Goal: Find specific page/section: Find specific page/section

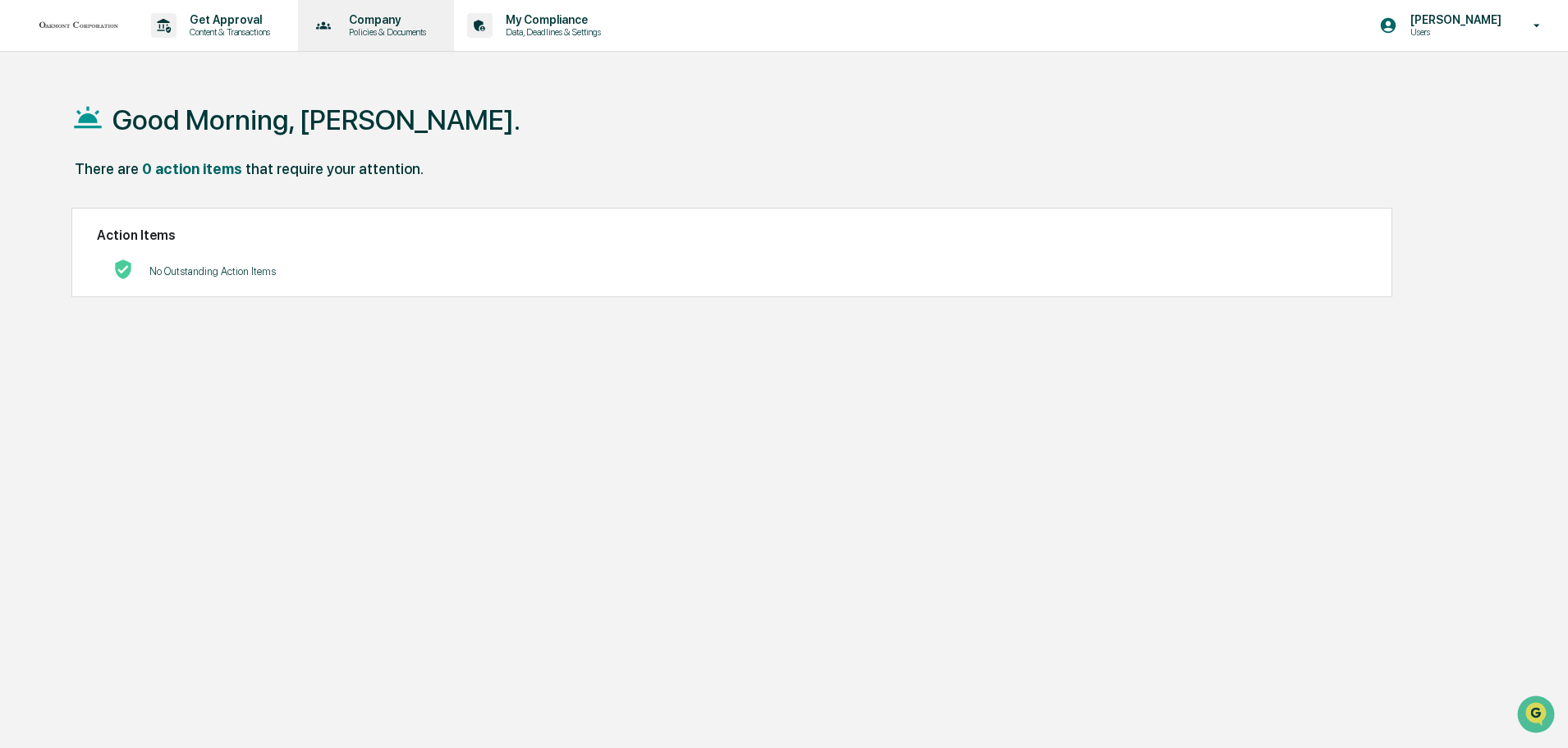
click at [380, 36] on p "Policies & Documents" at bounding box center [385, 32] width 98 height 12
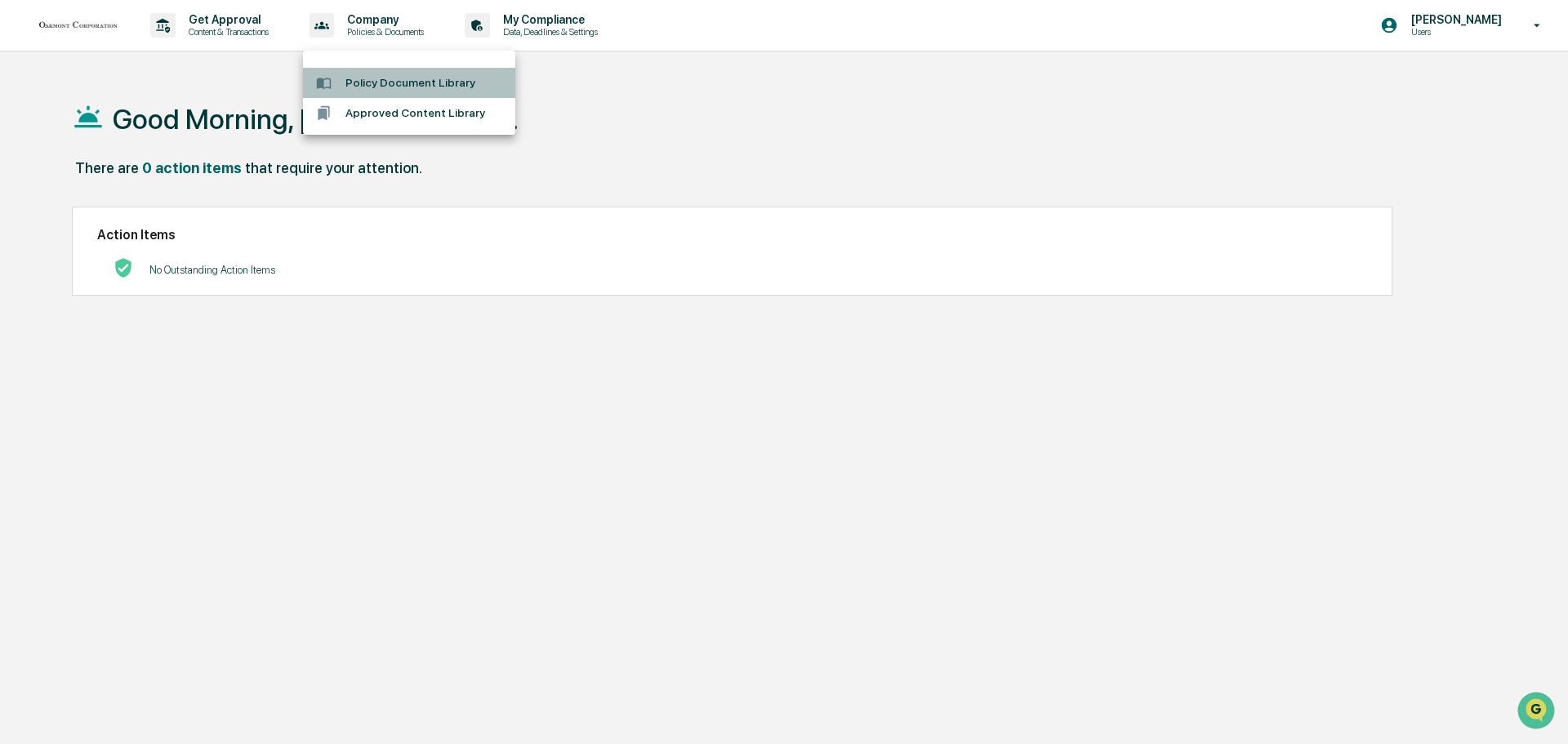
click at [436, 82] on li "Policy Document Library" at bounding box center [409, 83] width 212 height 30
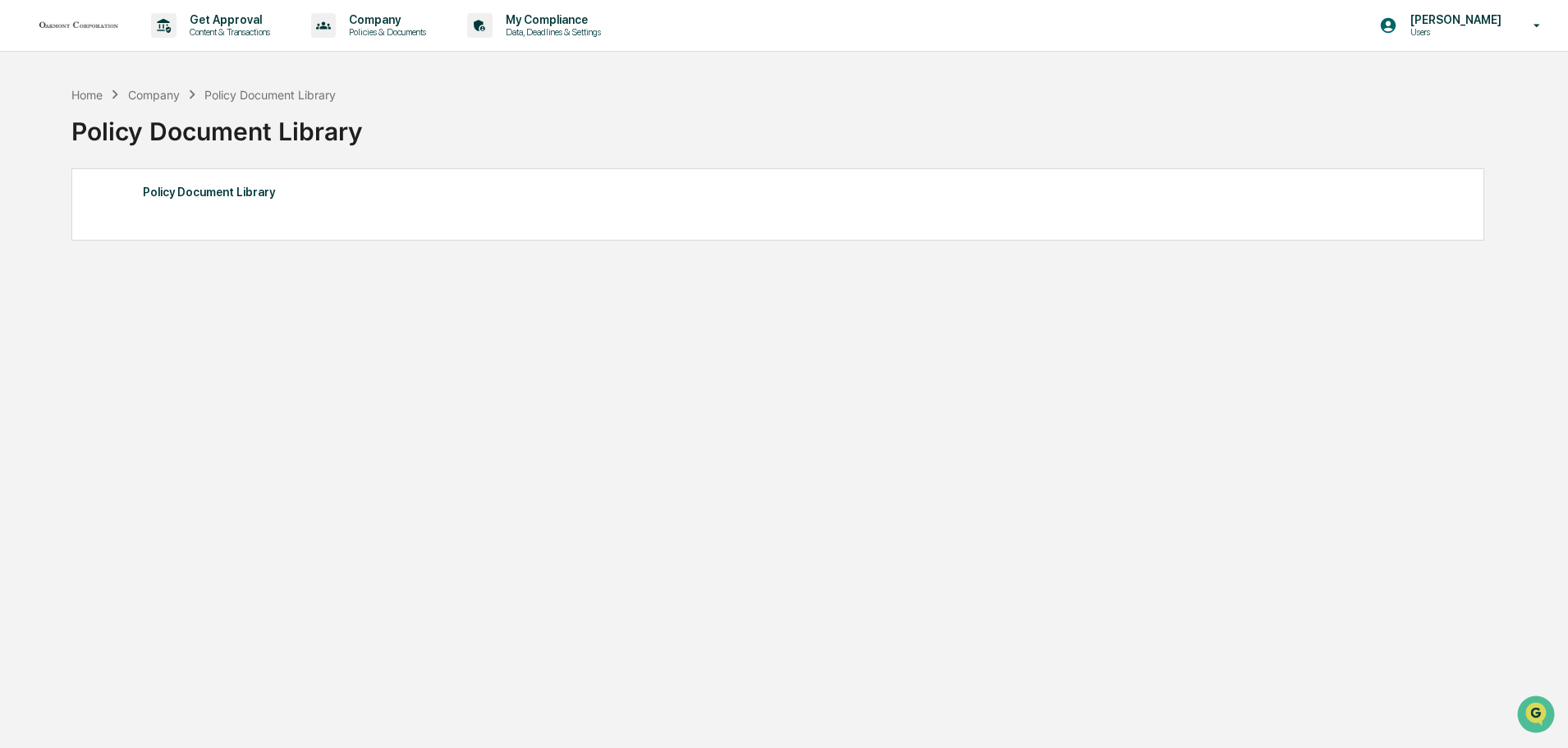
click at [182, 190] on div "Policy Document Library" at bounding box center [778, 192] width 1270 height 22
click at [188, 198] on div "Policy Document Library" at bounding box center [778, 192] width 1270 height 22
click at [196, 187] on div "Policy Document Library" at bounding box center [778, 192] width 1270 height 22
click at [381, 30] on p "Policies & Documents" at bounding box center [385, 32] width 98 height 12
click at [375, 89] on li "Policy Document Library" at bounding box center [411, 83] width 214 height 30
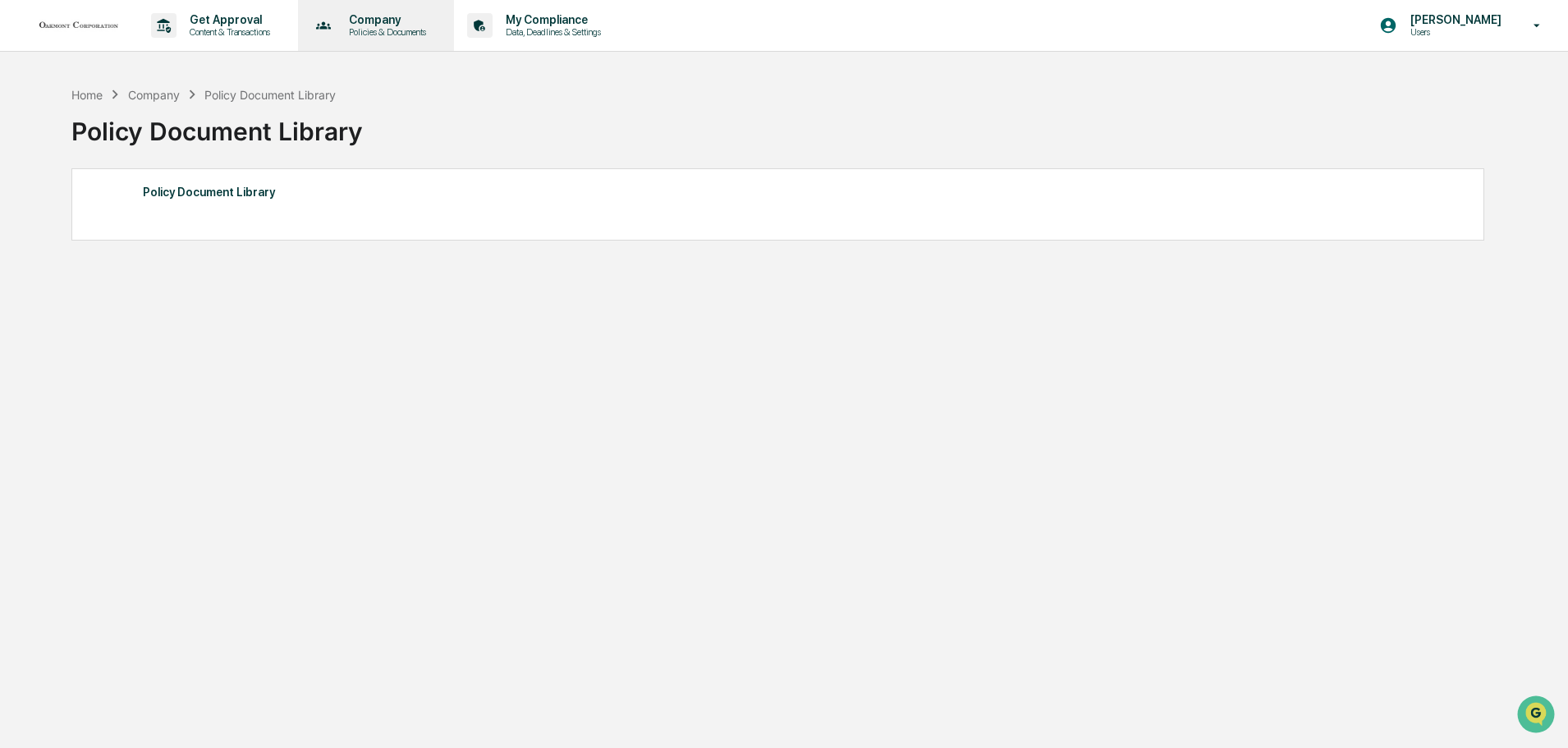
click at [390, 33] on p "Policies & Documents" at bounding box center [385, 32] width 98 height 12
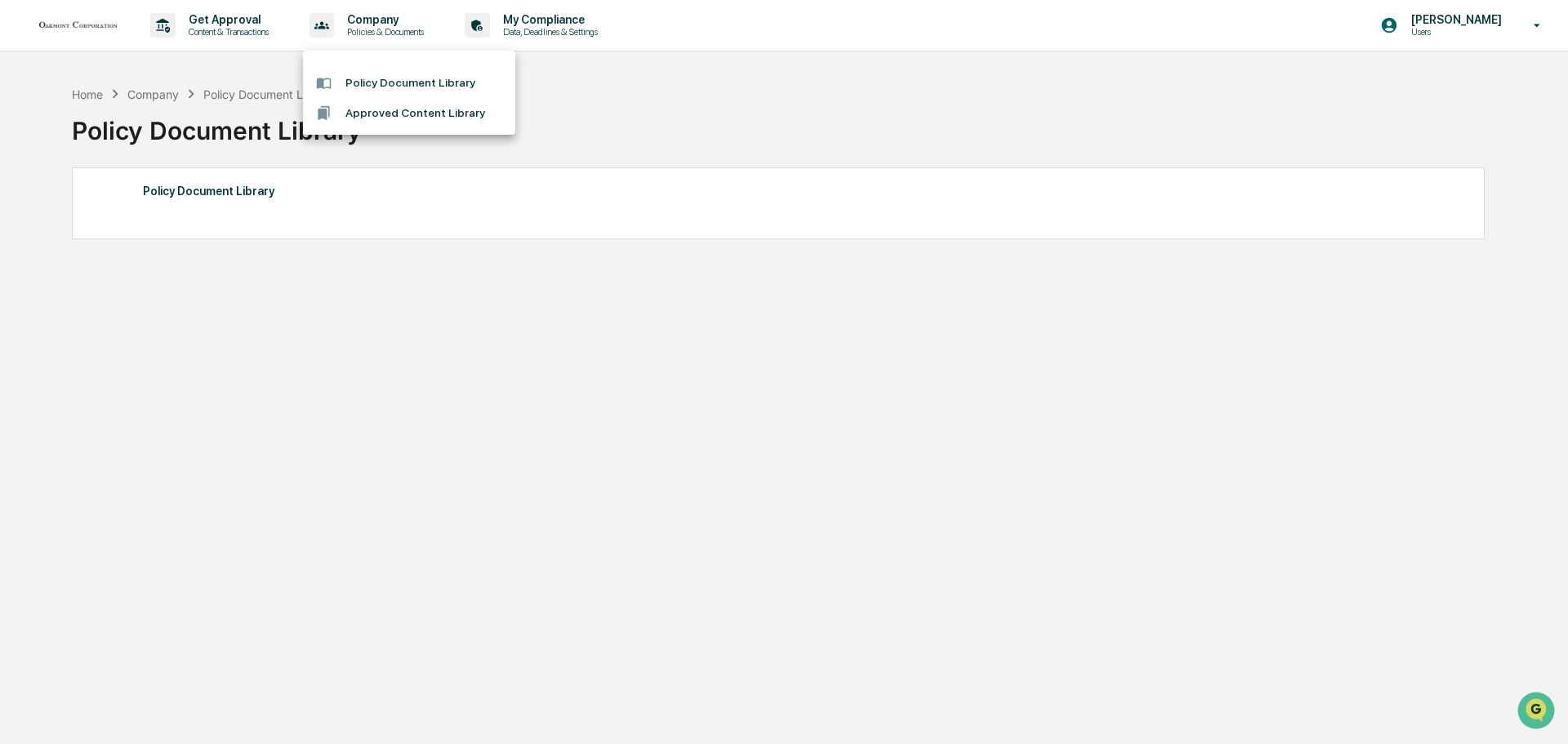
click at [395, 116] on li "Approved Content Library" at bounding box center [409, 113] width 212 height 30
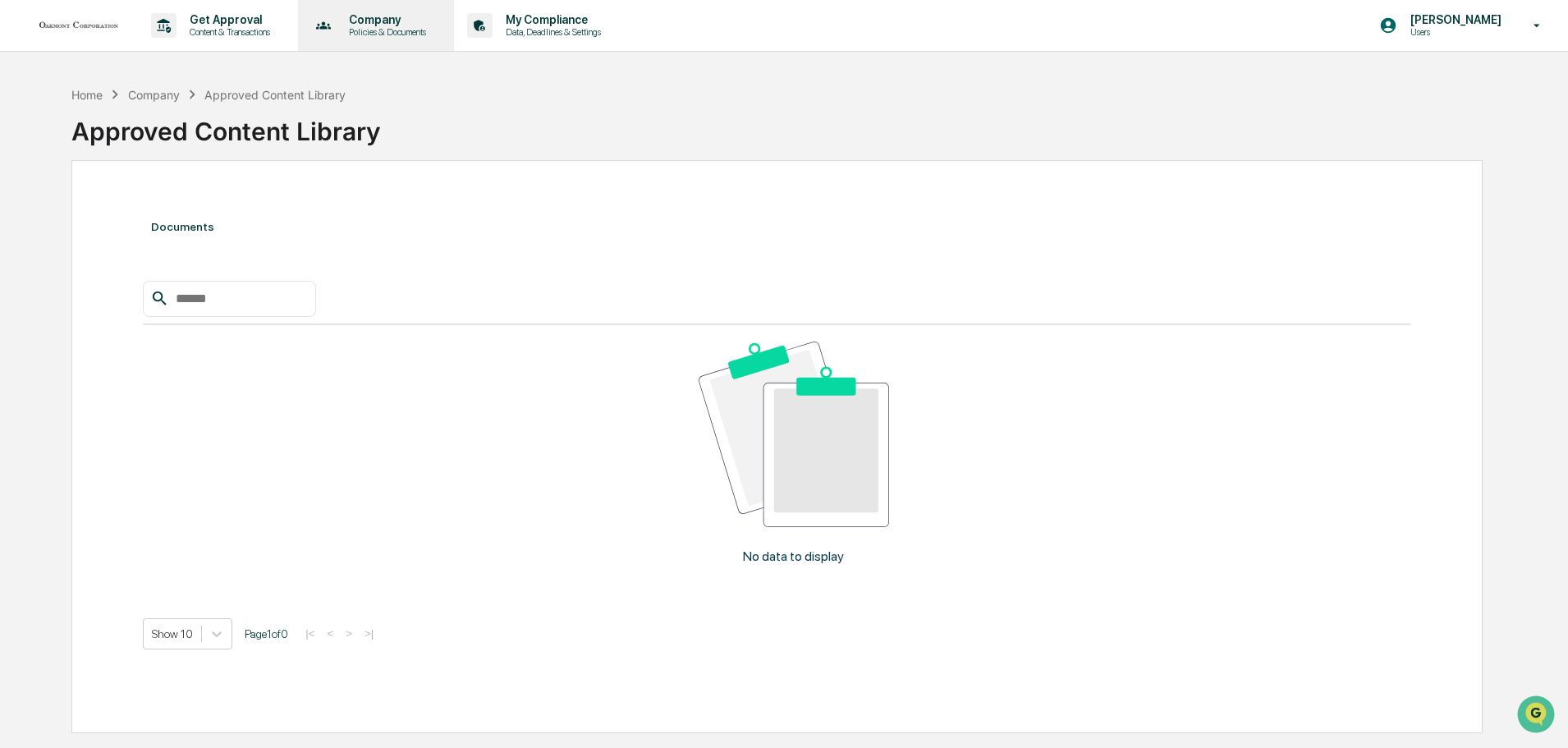
click at [396, 28] on p "Policies & Documents" at bounding box center [385, 32] width 98 height 12
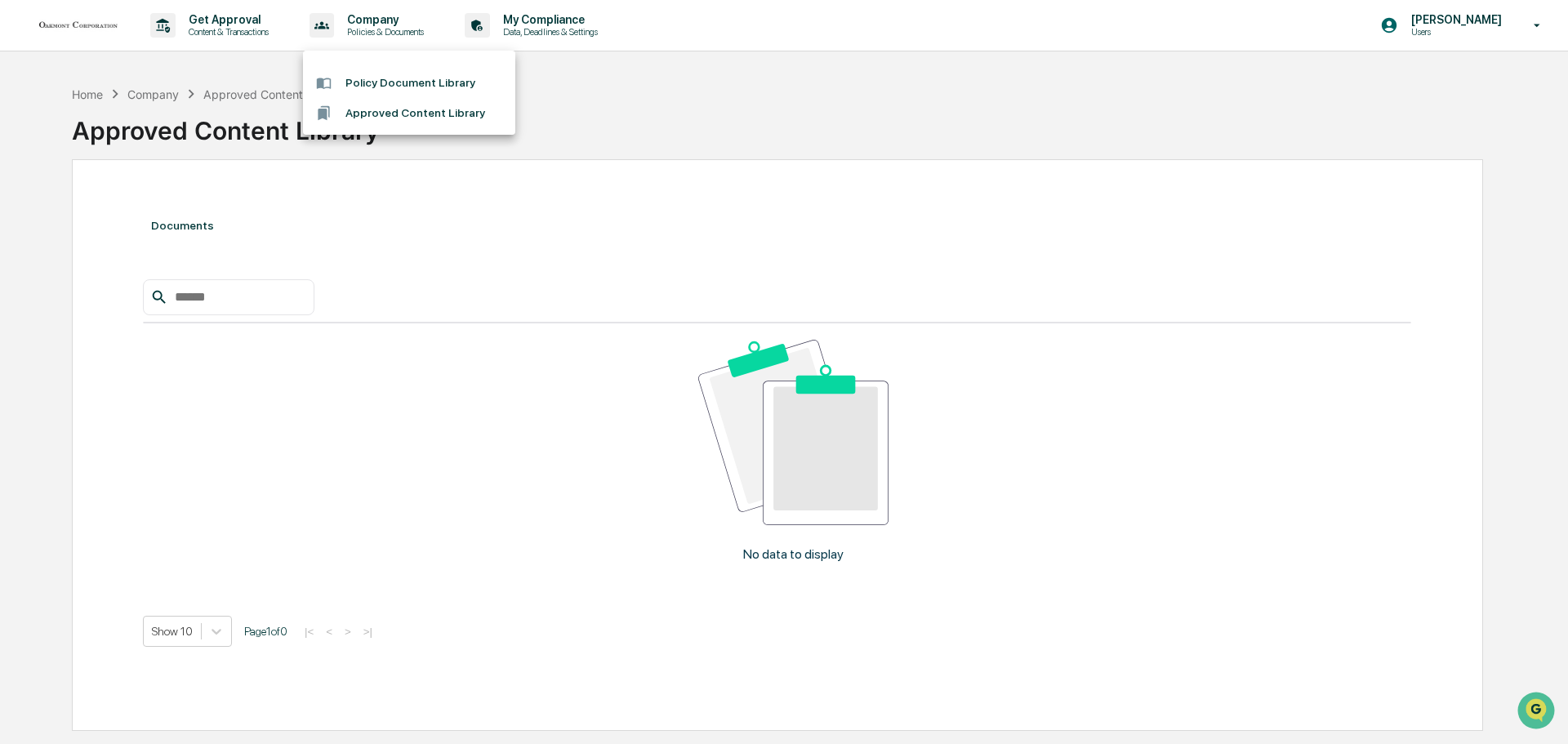
click at [368, 82] on li "Policy Document Library" at bounding box center [409, 83] width 212 height 30
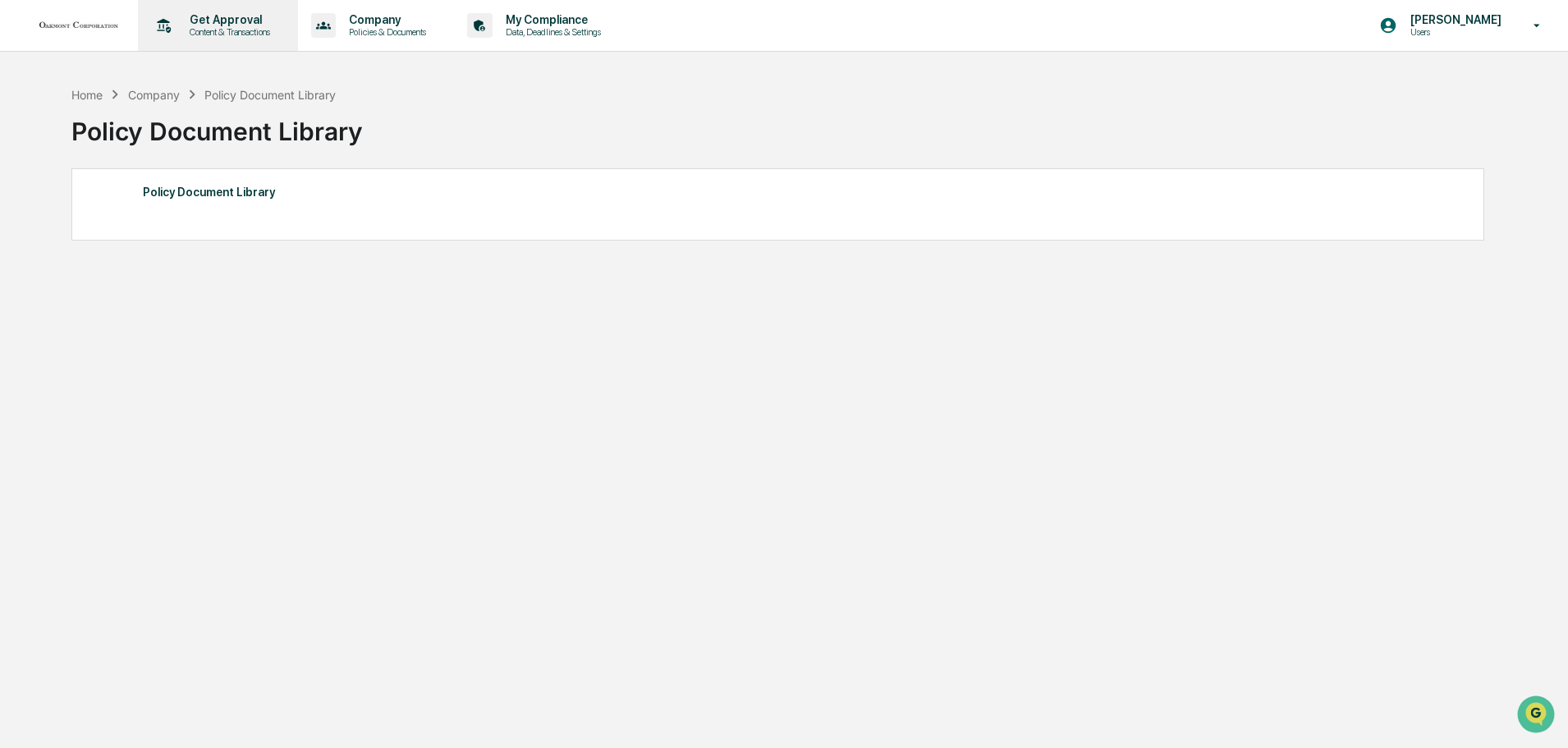
click at [211, 29] on p "Content & Transactions" at bounding box center [228, 32] width 102 height 12
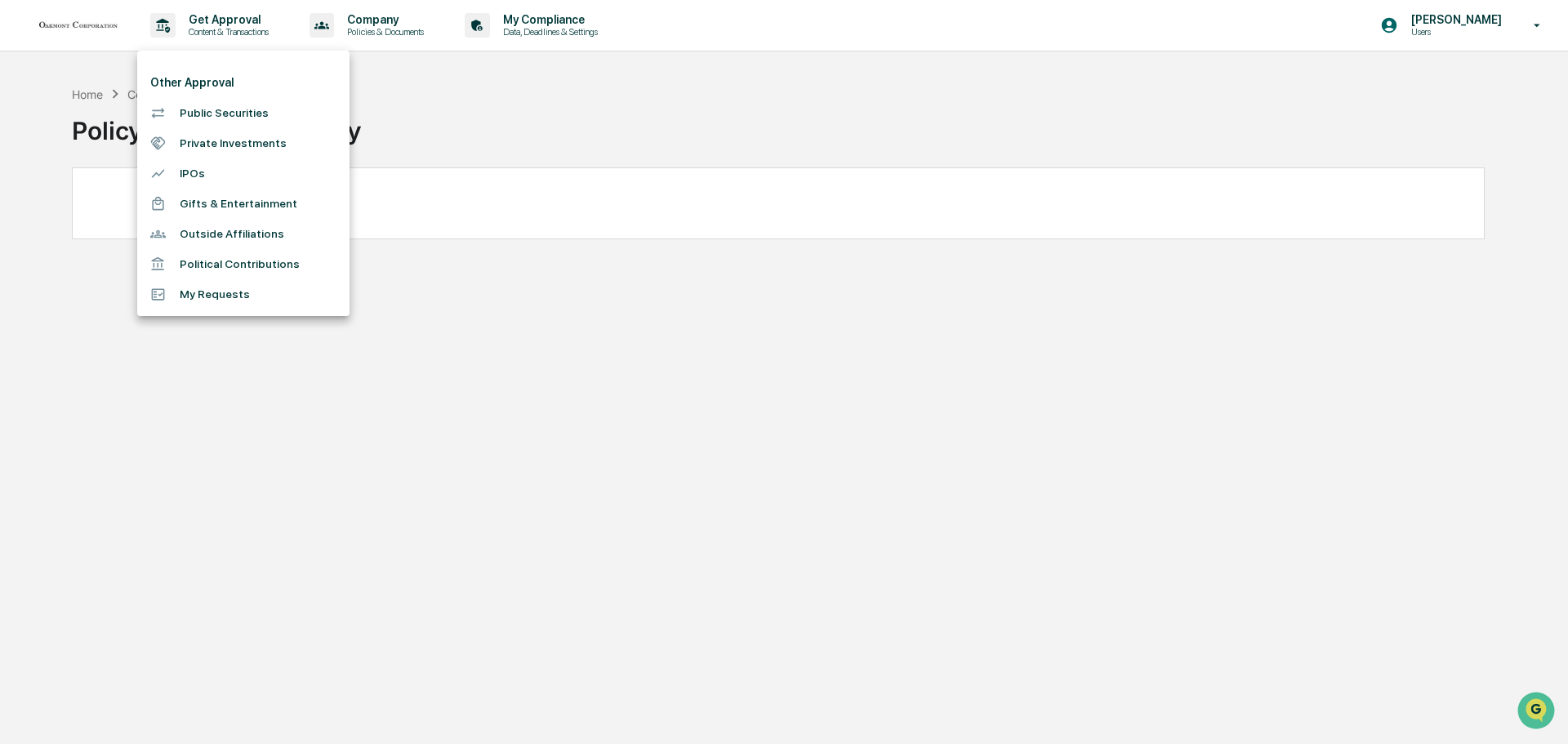
click at [567, 28] on div at bounding box center [784, 372] width 1568 height 744
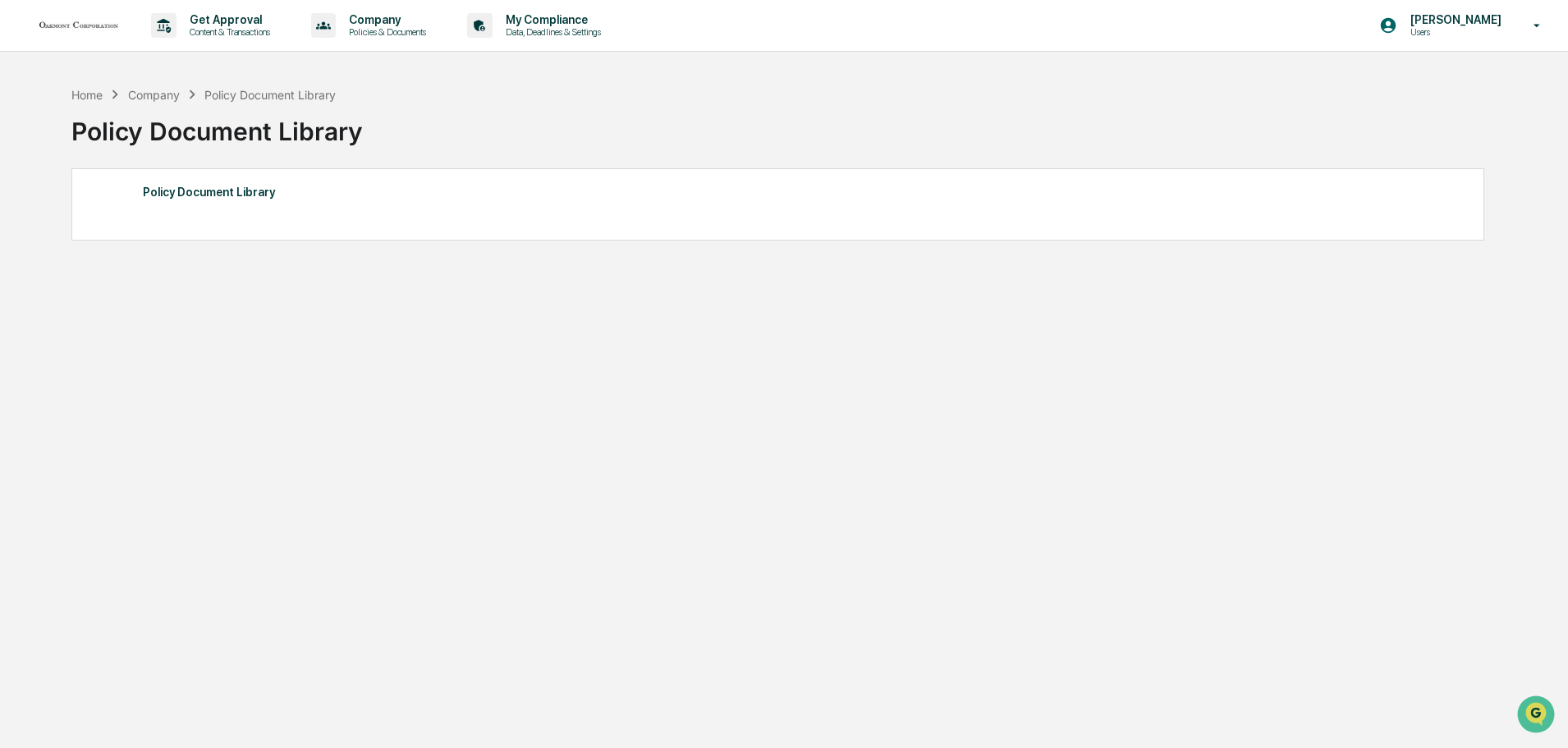
click at [159, 97] on div "Company" at bounding box center [154, 94] width 52 height 14
click at [392, 28] on p "Policies & Documents" at bounding box center [385, 32] width 98 height 12
click at [416, 79] on li "Policy Document Library" at bounding box center [411, 83] width 214 height 30
drag, startPoint x: 221, startPoint y: 195, endPoint x: 229, endPoint y: 200, distance: 9.4
click at [221, 194] on div "Policy Document Library" at bounding box center [778, 192] width 1270 height 22
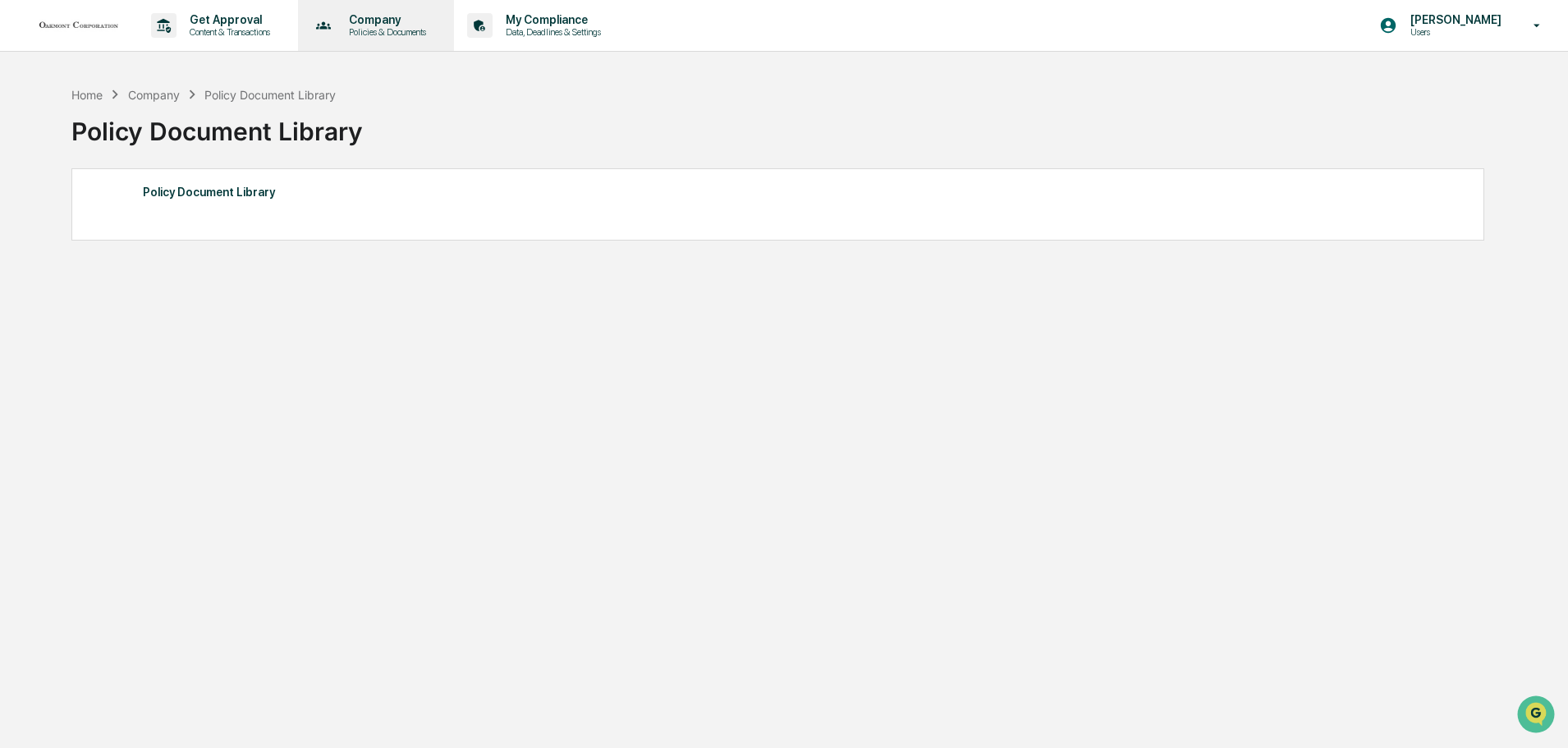
click at [362, 28] on p "Policies & Documents" at bounding box center [385, 32] width 98 height 12
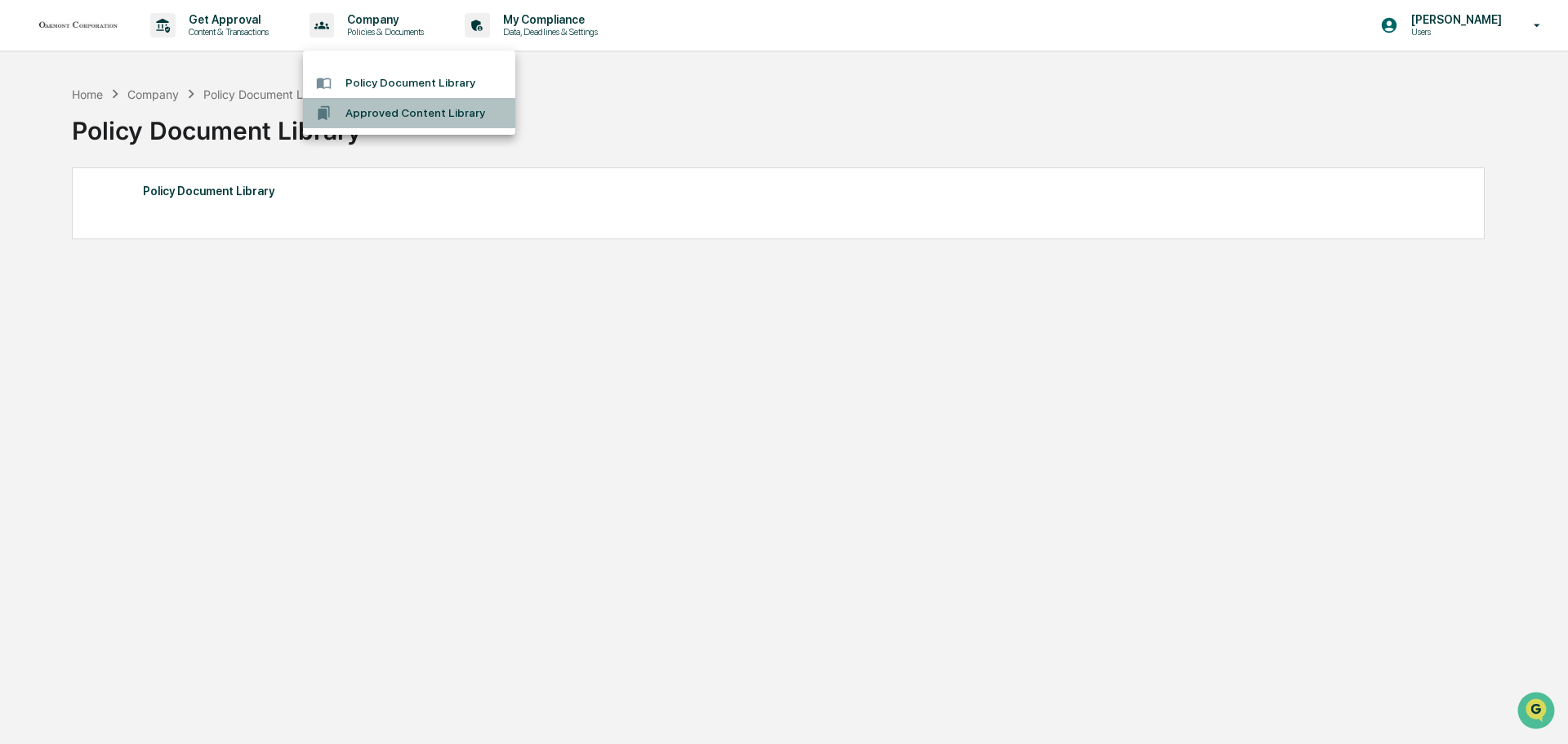
click at [379, 115] on li "Approved Content Library" at bounding box center [409, 113] width 212 height 30
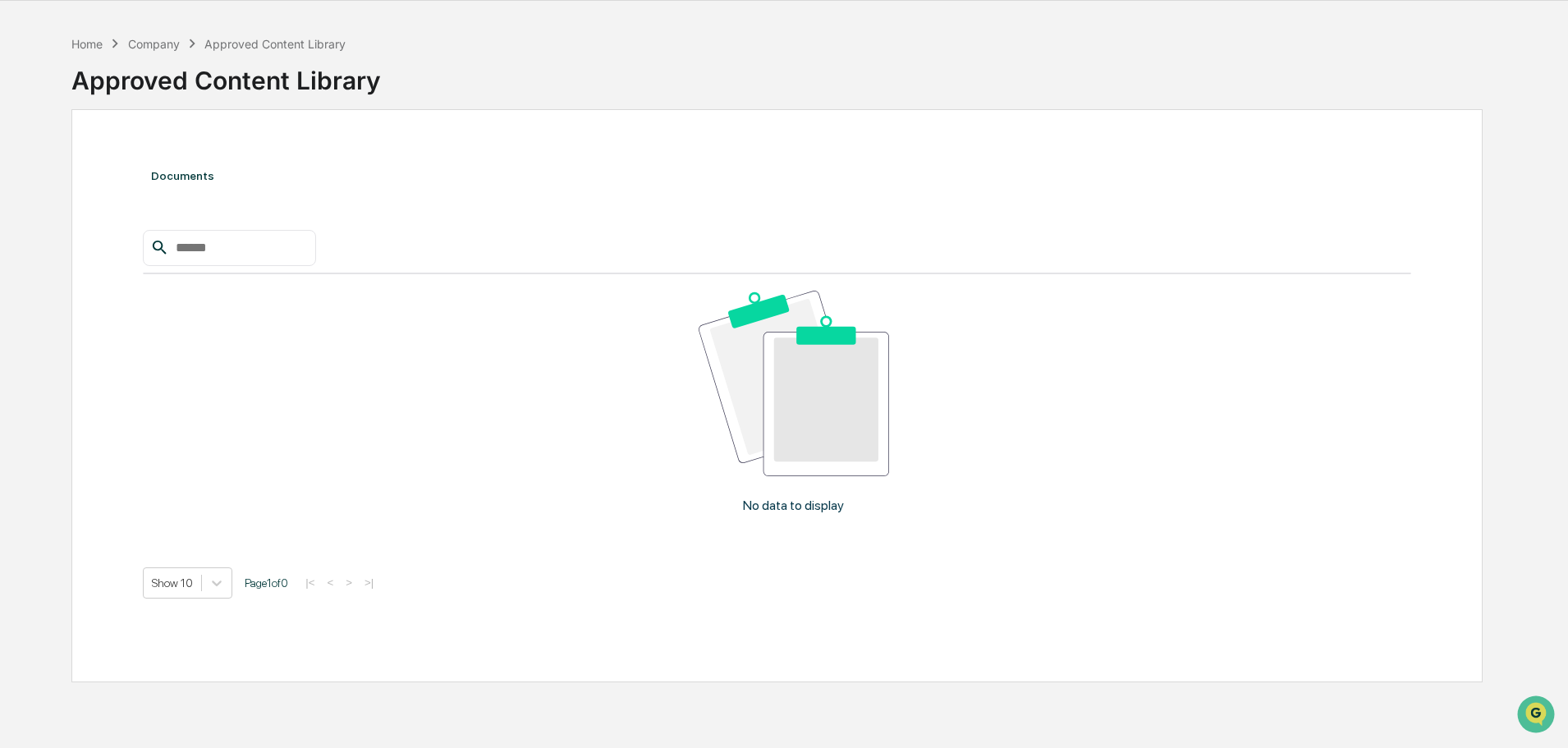
scroll to position [78, 0]
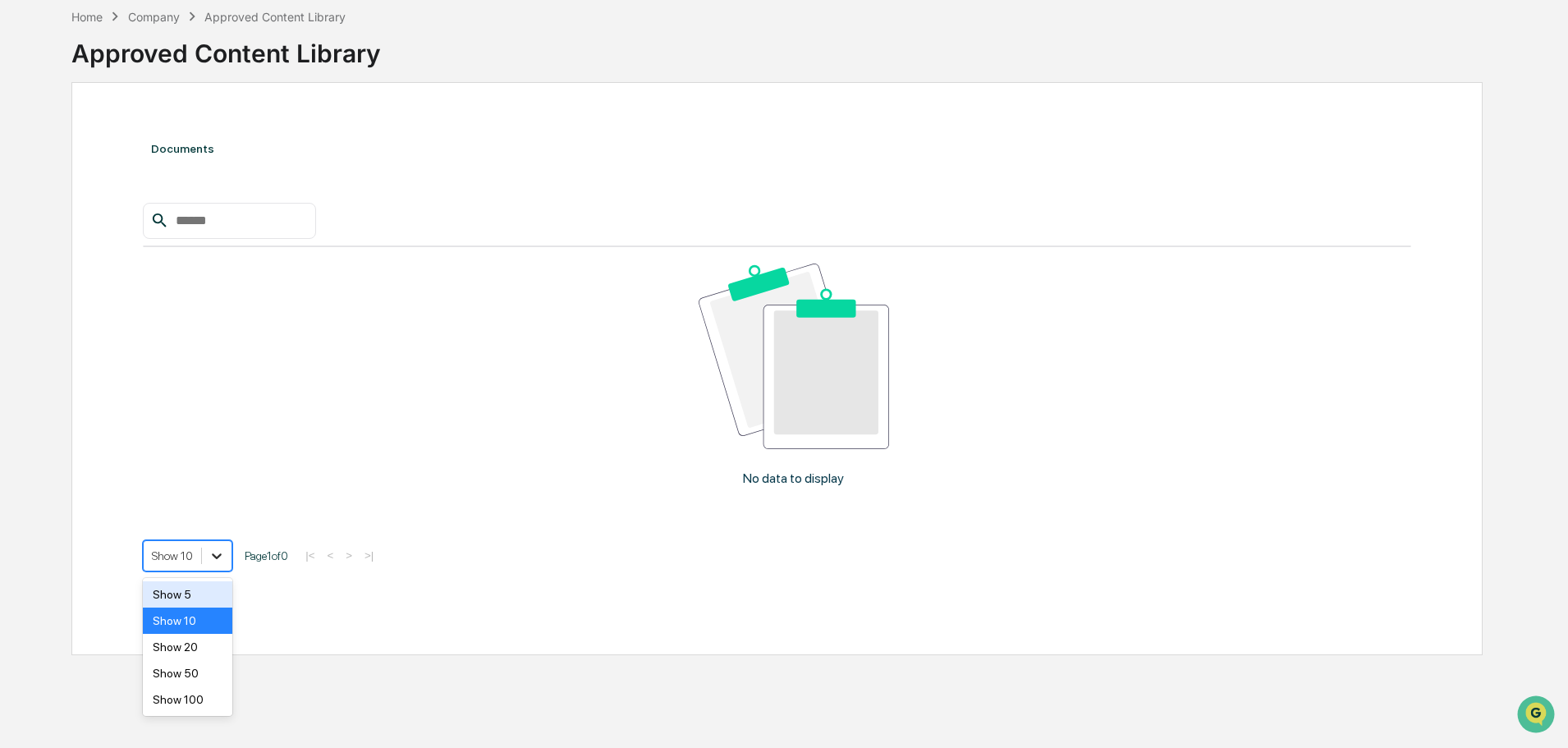
click at [223, 558] on icon at bounding box center [217, 556] width 17 height 17
click at [446, 324] on div "No data to display" at bounding box center [793, 382] width 1301 height 269
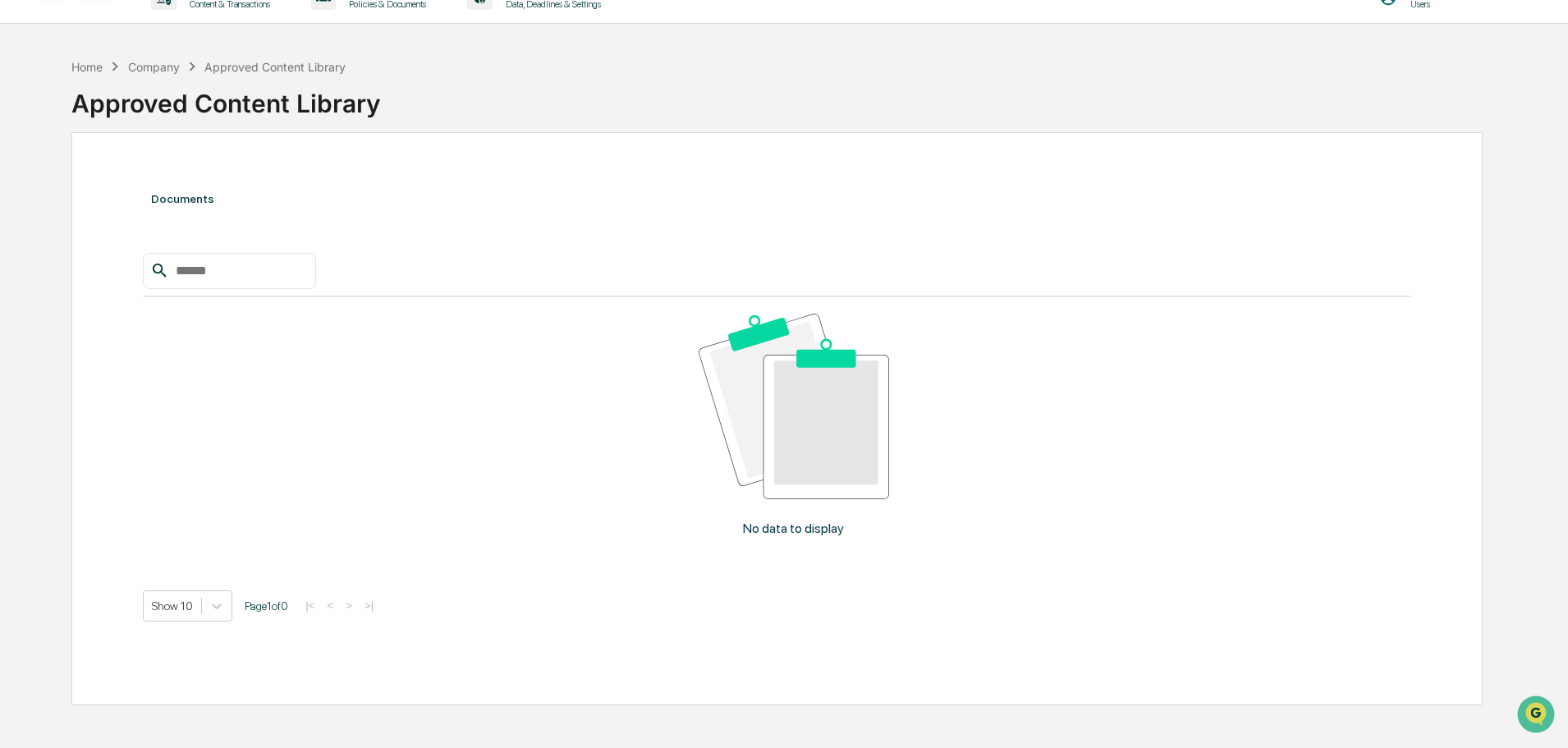
scroll to position [0, 0]
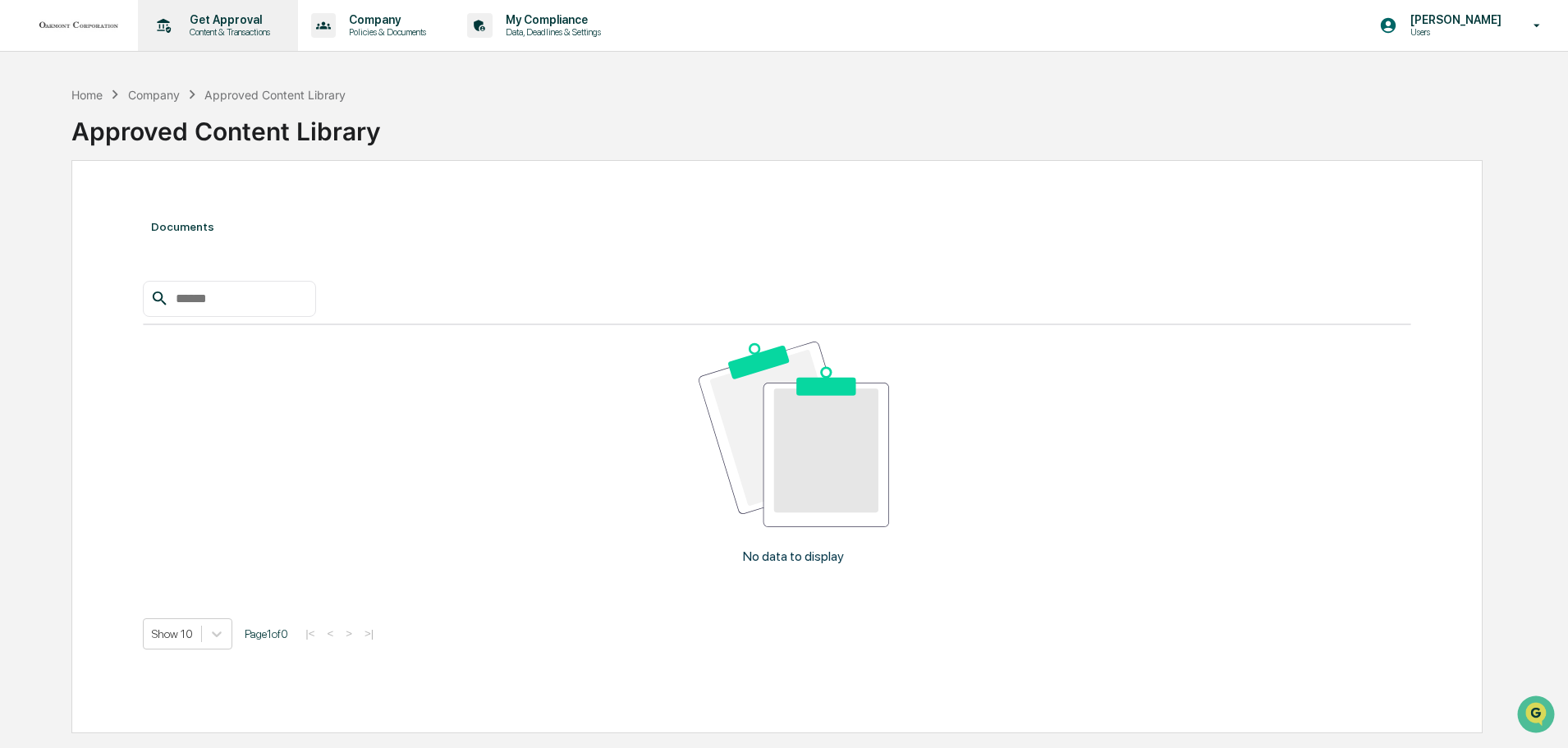
click at [255, 32] on p "Content & Transactions" at bounding box center [228, 32] width 102 height 12
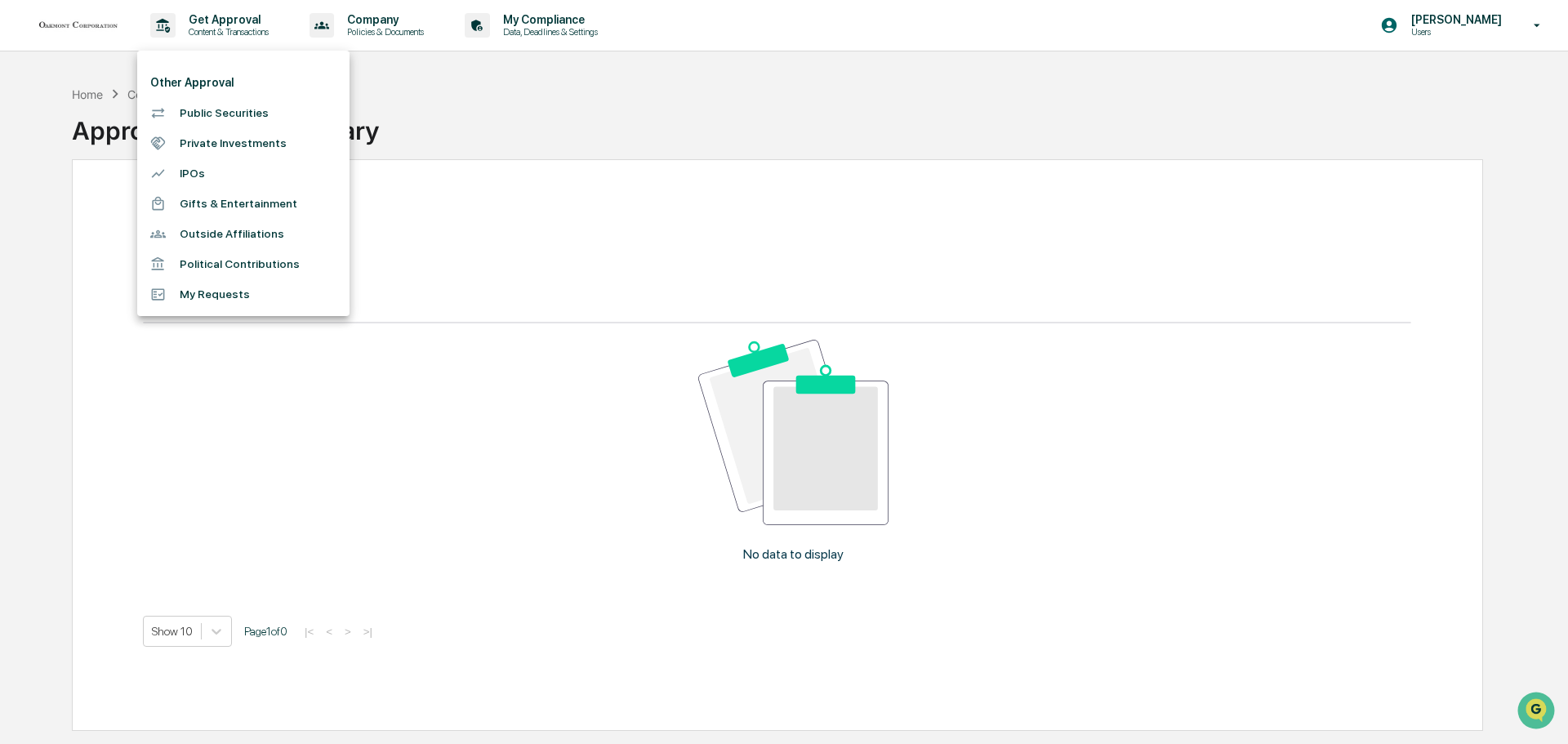
click at [550, 30] on div at bounding box center [784, 372] width 1568 height 744
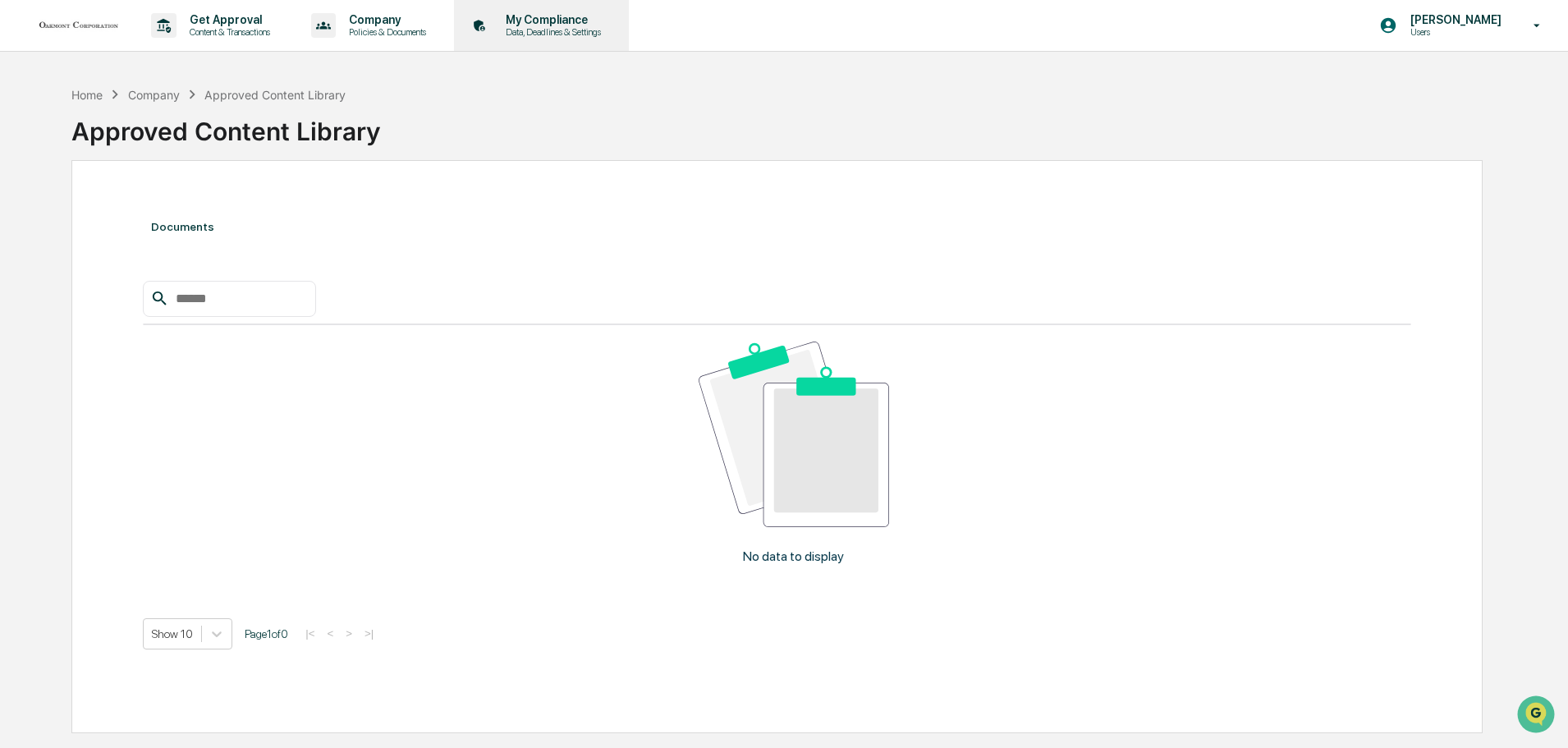
click at [492, 26] on icon at bounding box center [480, 26] width 25 height 25
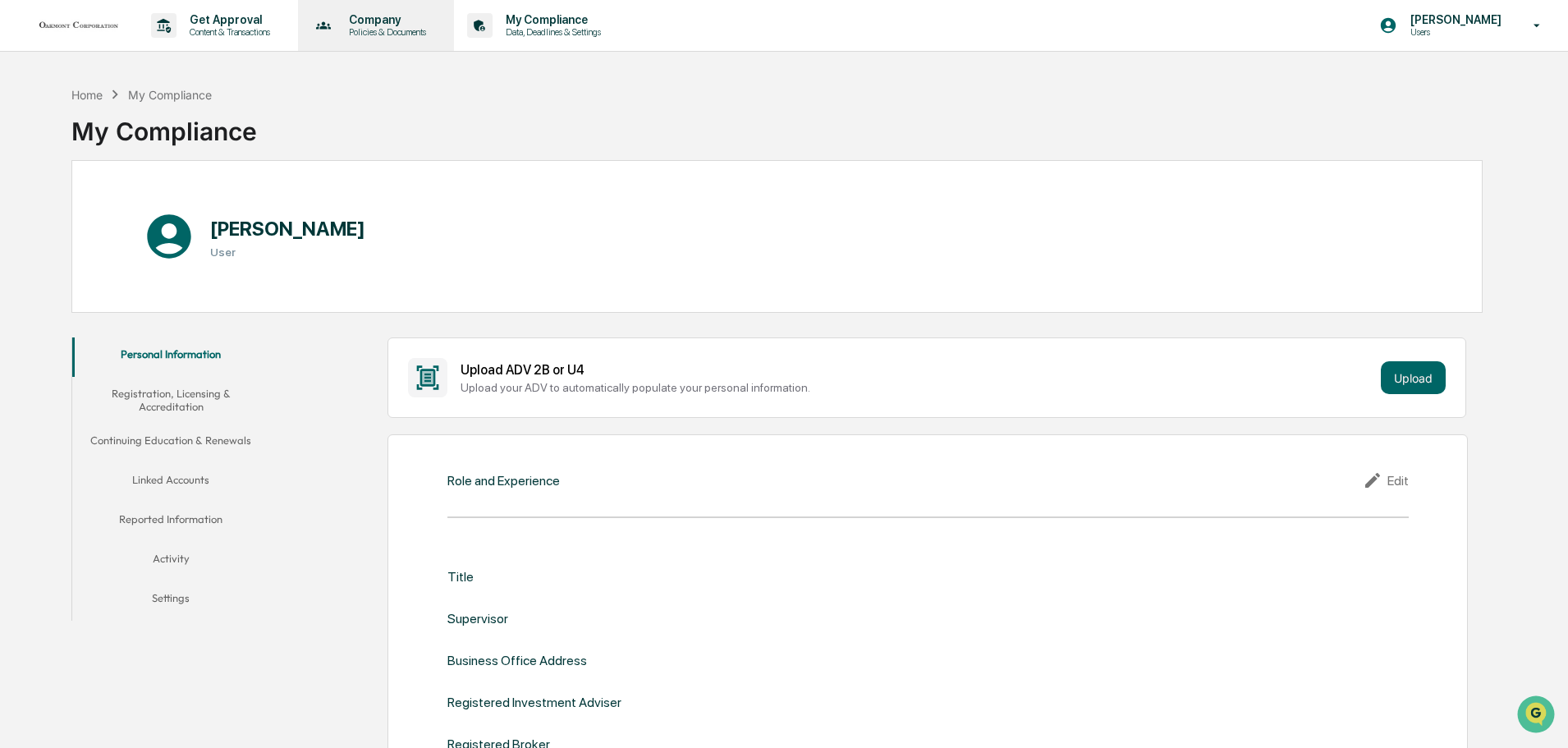
click at [393, 33] on p "Policies & Documents" at bounding box center [385, 32] width 98 height 12
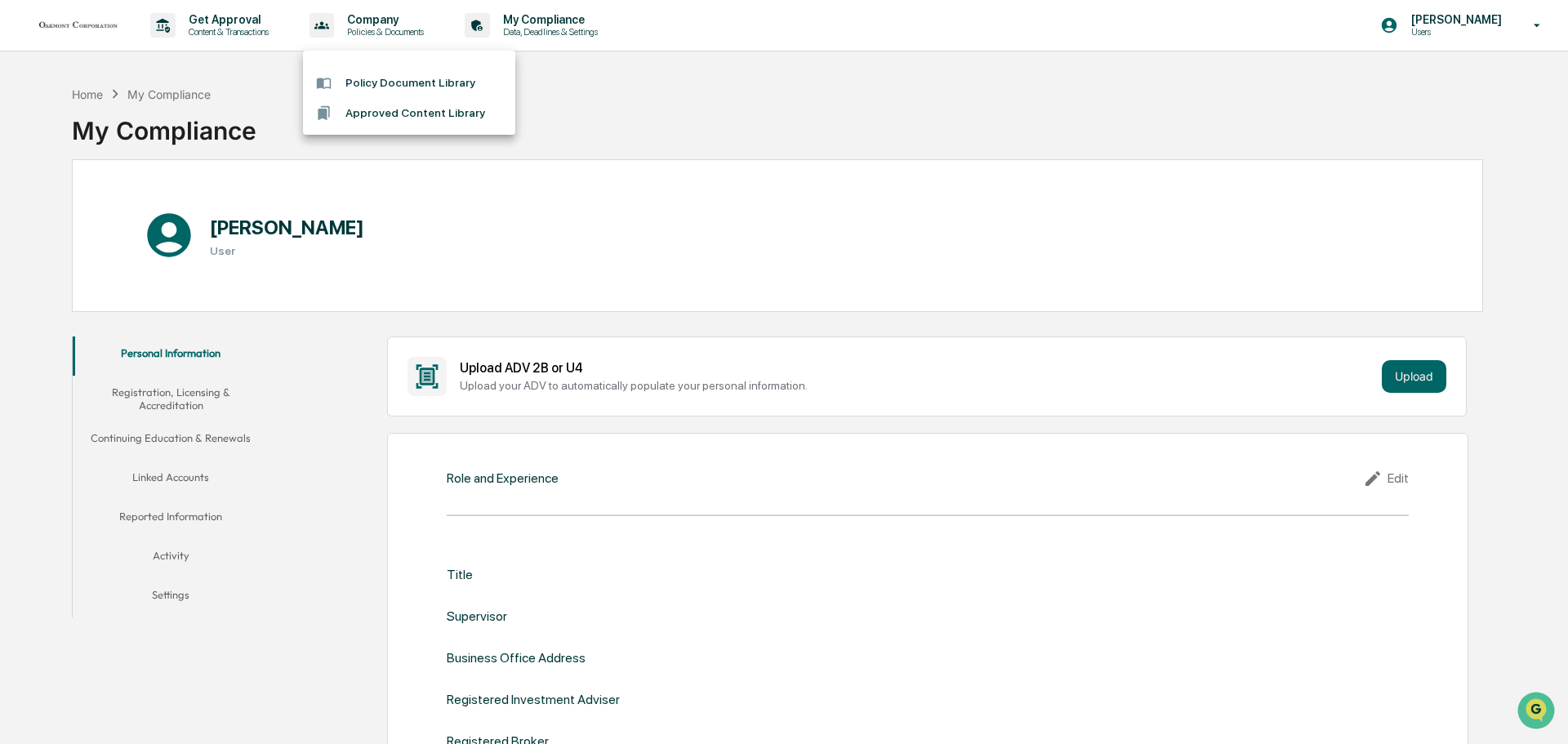
click at [433, 86] on li "Policy Document Library" at bounding box center [409, 83] width 212 height 30
